Goal: Check status: Check status

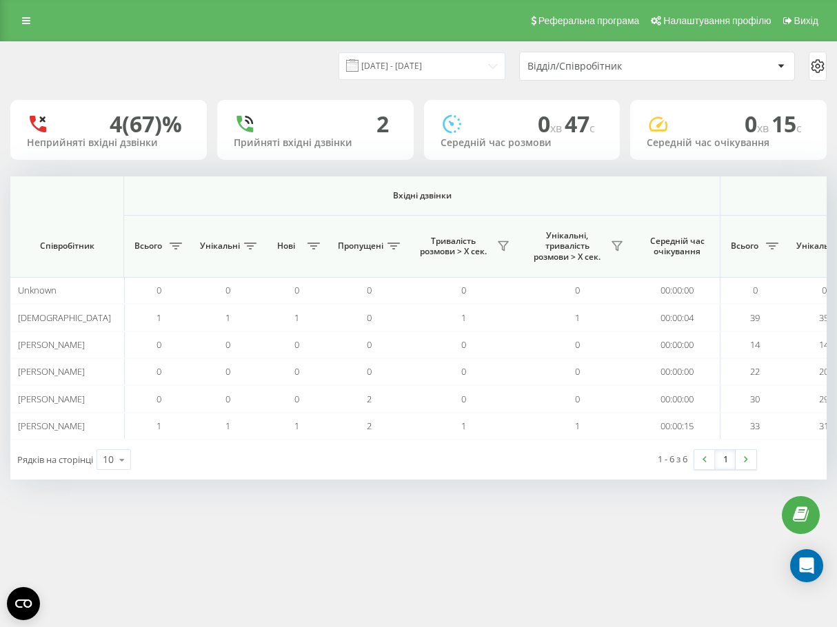
scroll to position [0, 844]
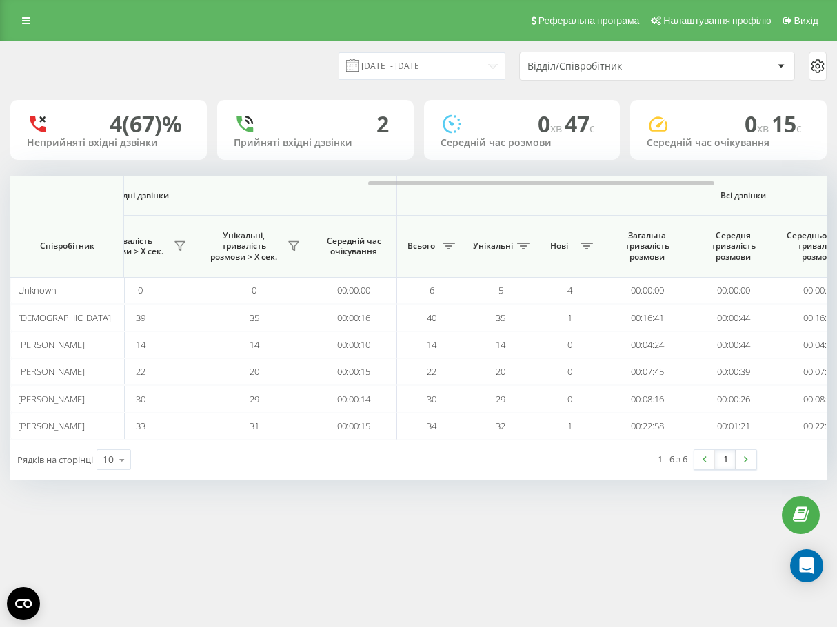
drag, startPoint x: 0, startPoint y: 0, endPoint x: 28, endPoint y: 10, distance: 30.1
click at [28, 10] on div "Реферальна програма Налаштування профілю Вихід" at bounding box center [418, 20] width 837 height 41
click at [23, 19] on icon at bounding box center [26, 21] width 8 height 10
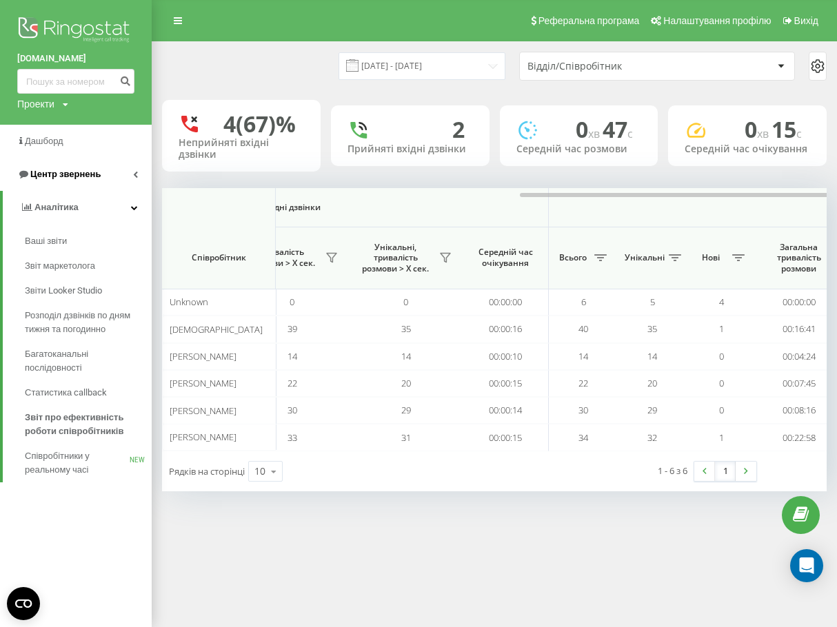
click at [82, 170] on span "Центр звернень" at bounding box center [65, 174] width 70 height 10
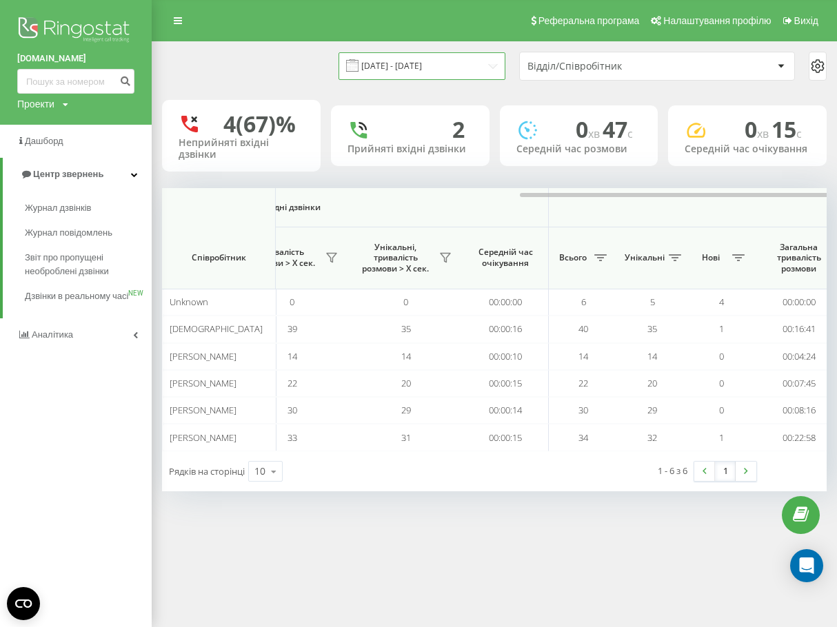
click at [447, 70] on input "[DATE] - [DATE]" at bounding box center [421, 65] width 167 height 27
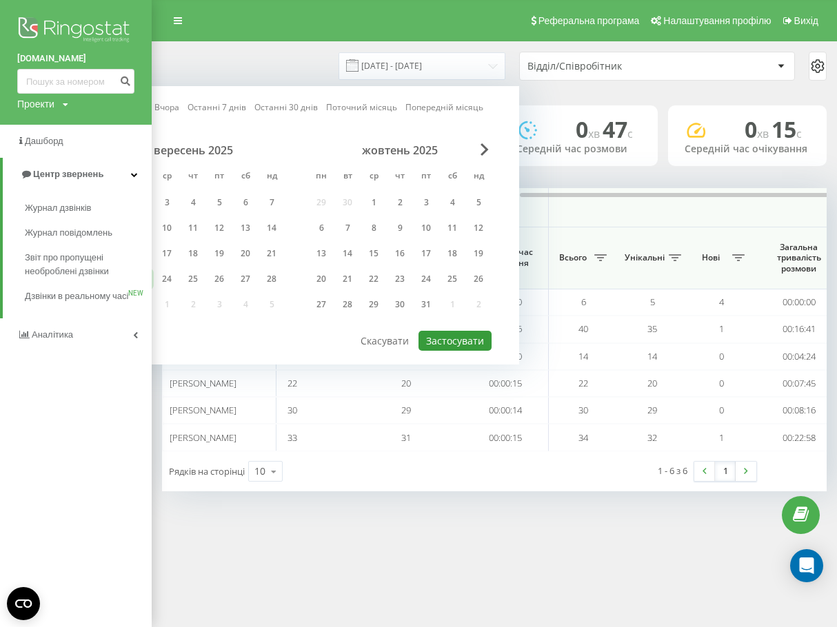
click at [476, 332] on button "Застосувати" at bounding box center [454, 341] width 73 height 20
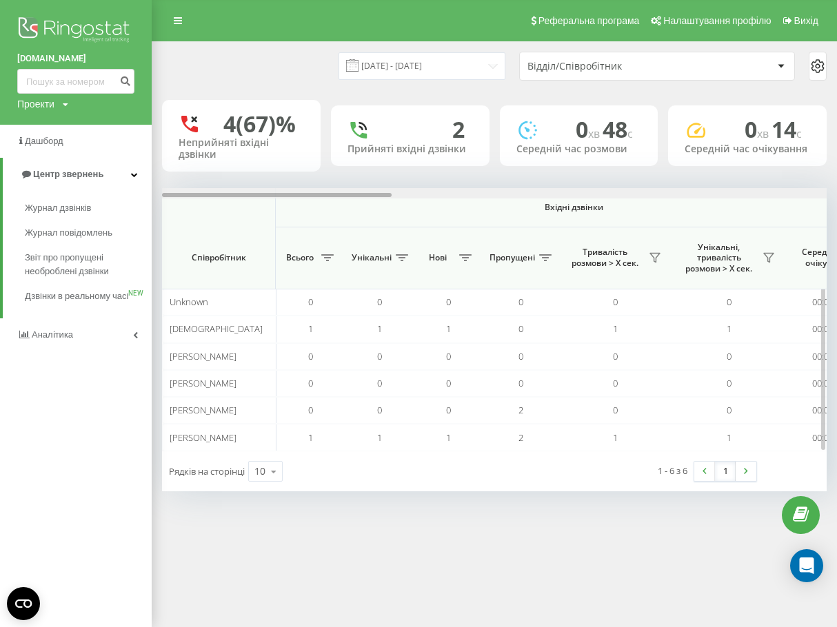
click at [487, 189] on div at bounding box center [494, 193] width 664 height 10
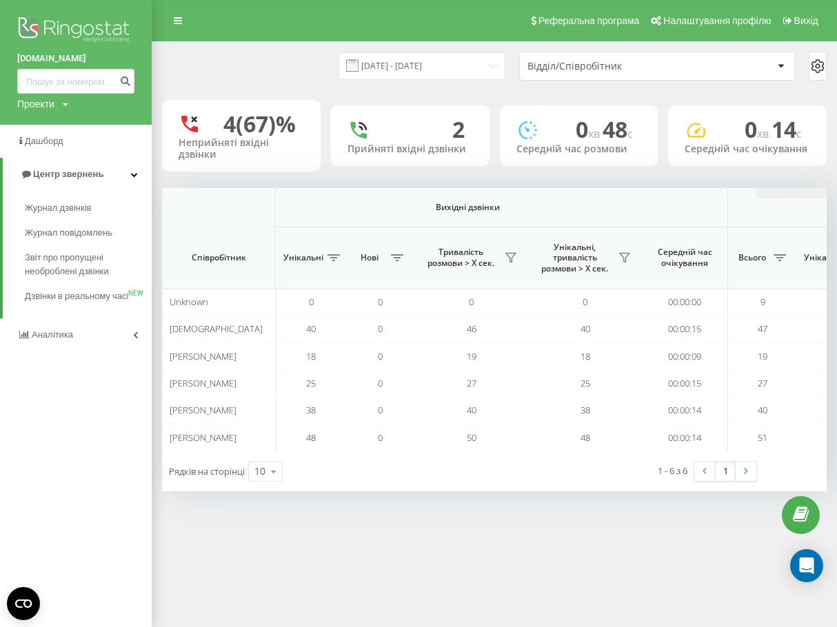
scroll to position [0, 1258]
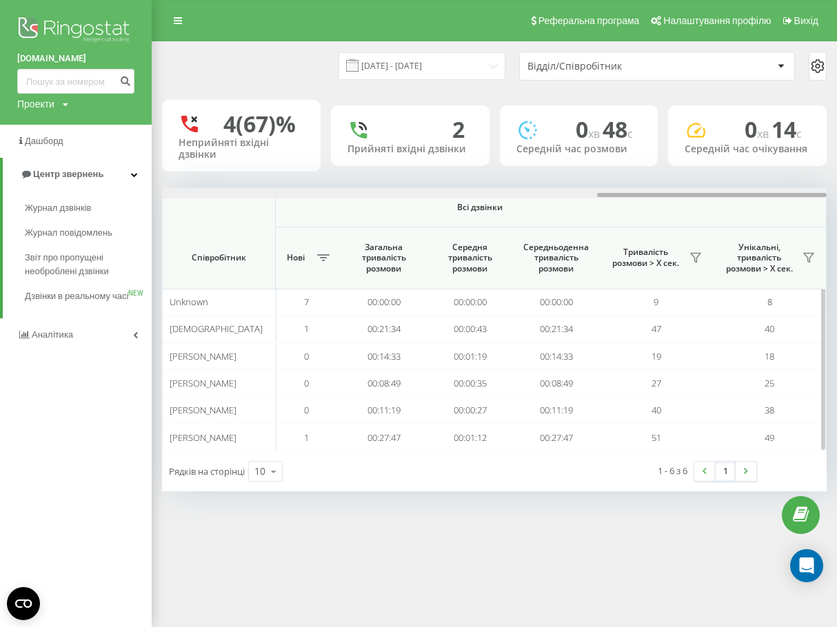
drag, startPoint x: 488, startPoint y: 191, endPoint x: 499, endPoint y: 192, distance: 11.1
click at [499, 192] on div at bounding box center [494, 193] width 664 height 10
click at [601, 194] on div at bounding box center [711, 195] width 229 height 4
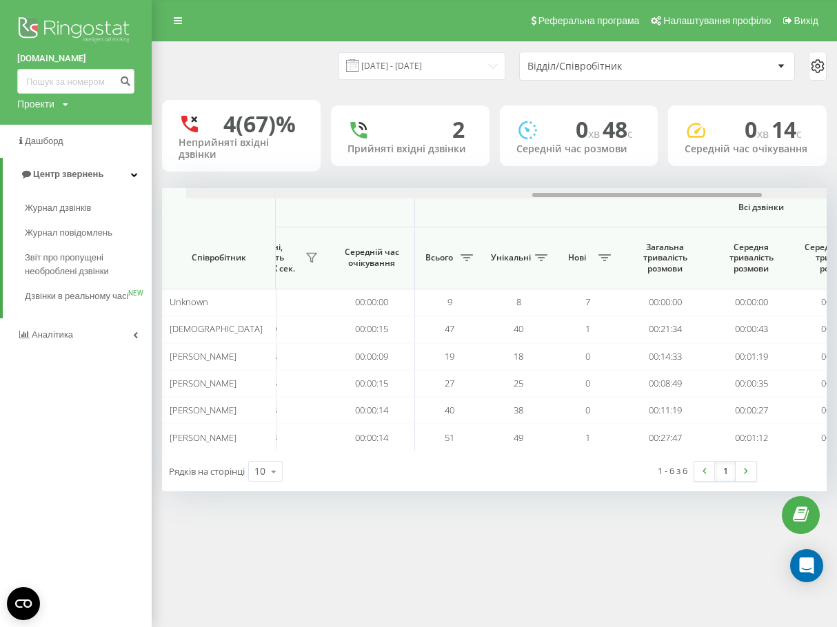
scroll to position [0, 971]
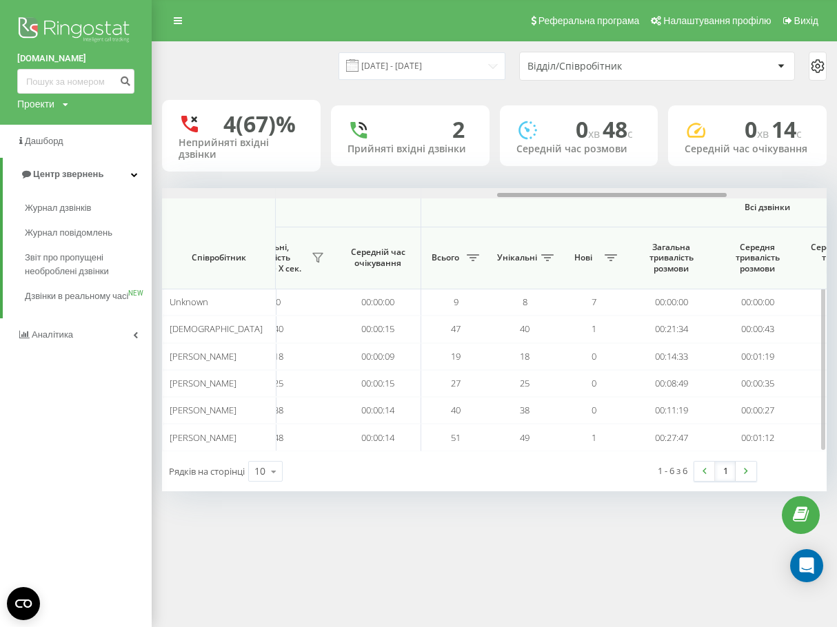
drag, startPoint x: 603, startPoint y: 195, endPoint x: 504, endPoint y: 206, distance: 99.9
click at [504, 206] on div "Вхідні дзвінки Вихідні дзвінки Всі дзвінки Співробітник Всього Унікальні Нові П…" at bounding box center [494, 319] width 664 height 263
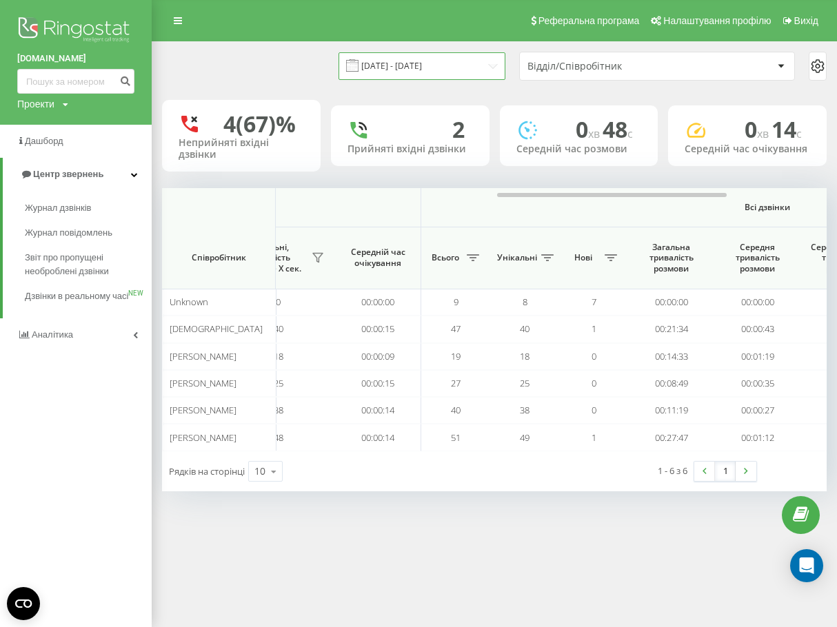
click at [469, 69] on input "[DATE] - [DATE]" at bounding box center [421, 65] width 167 height 27
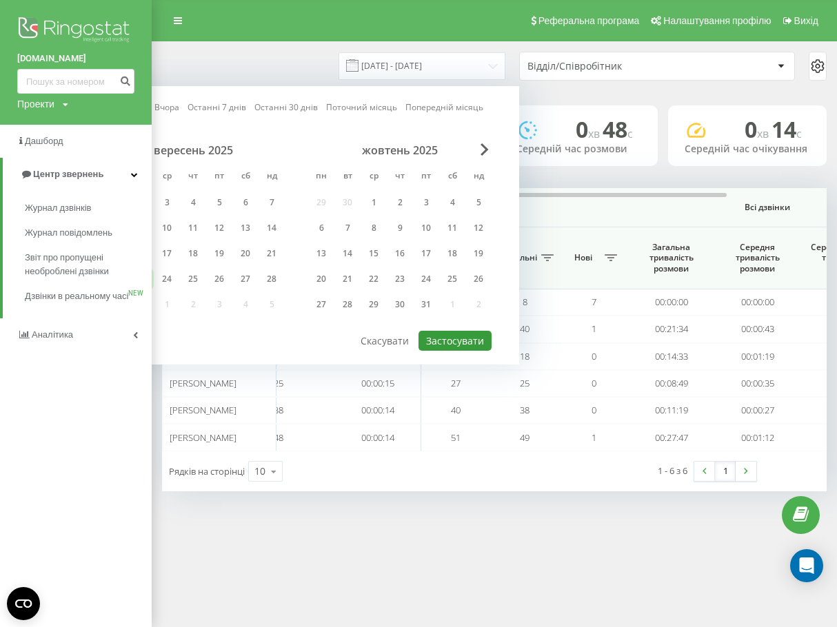
click at [471, 341] on button "Застосувати" at bounding box center [454, 341] width 73 height 20
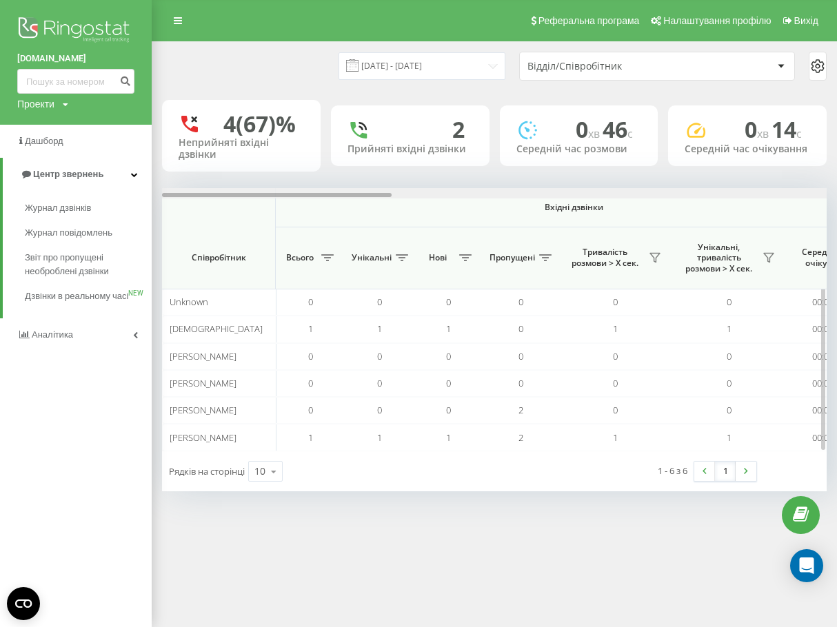
click at [573, 197] on div at bounding box center [494, 193] width 664 height 10
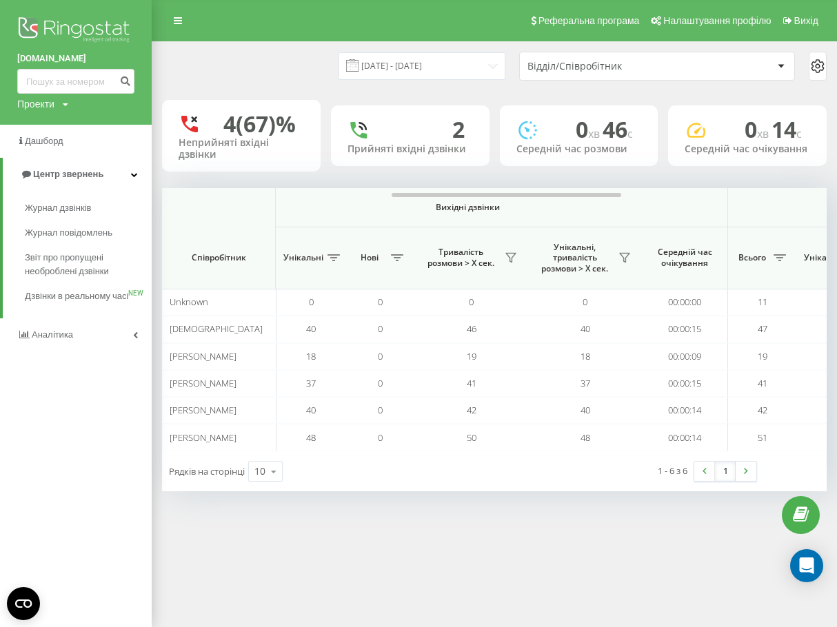
click at [458, 515] on div "[DATE] - [DATE] Відділ/Співробітник 4 (67)% Неприйняті вхідні дзвінки 2 Прийнят…" at bounding box center [418, 280] width 837 height 478
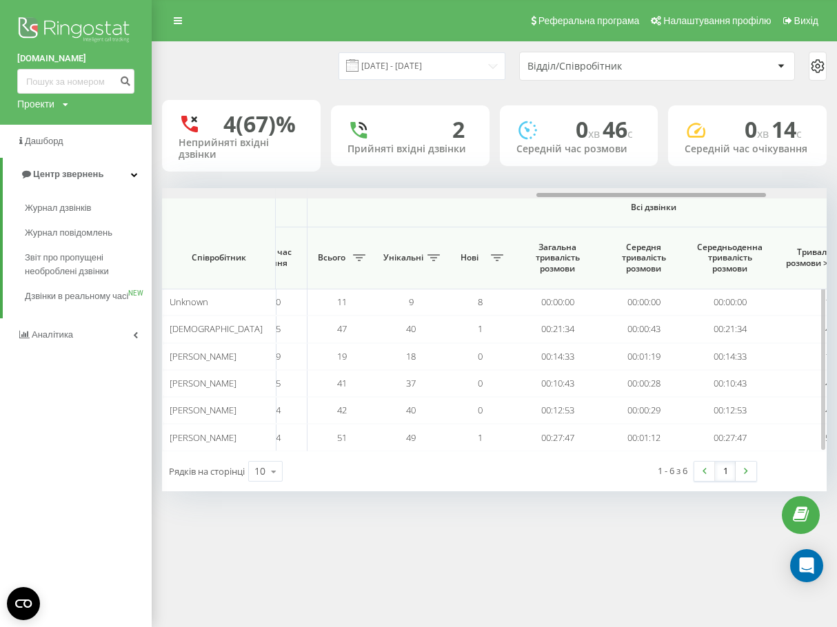
scroll to position [0, 1059]
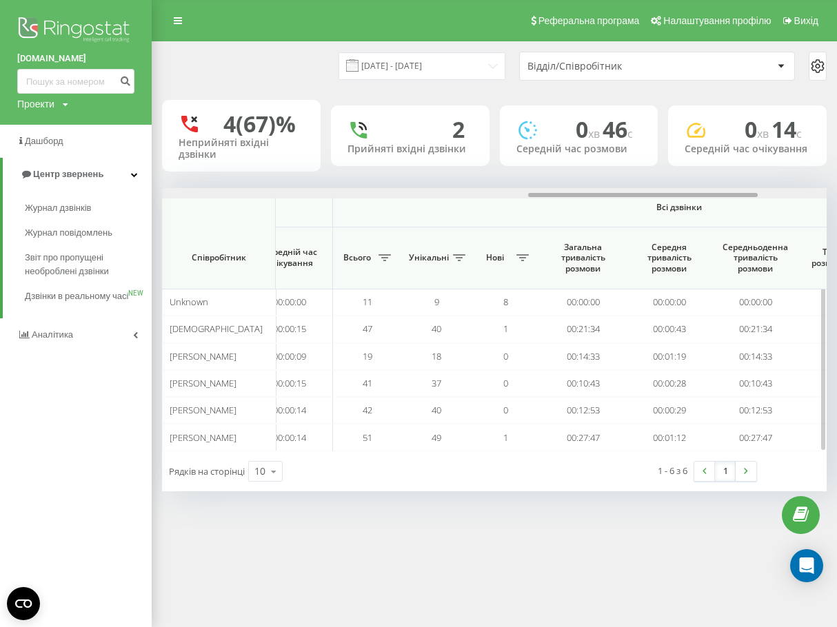
drag, startPoint x: 704, startPoint y: 194, endPoint x: 635, endPoint y: 207, distance: 70.3
click at [635, 207] on div "Вхідні дзвінки Вихідні дзвінки Всі дзвінки Співробітник Всього Унікальні Нові П…" at bounding box center [494, 319] width 664 height 263
